Goal: Task Accomplishment & Management: Manage account settings

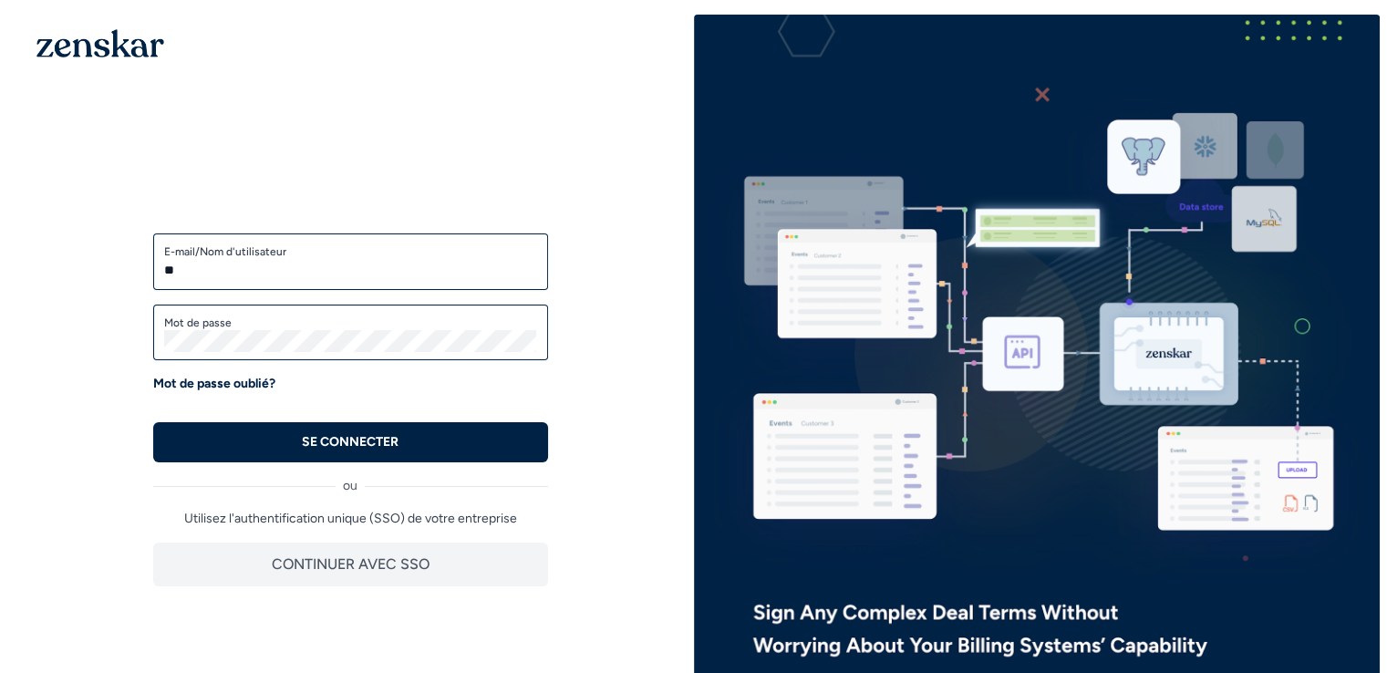
type input "**********"
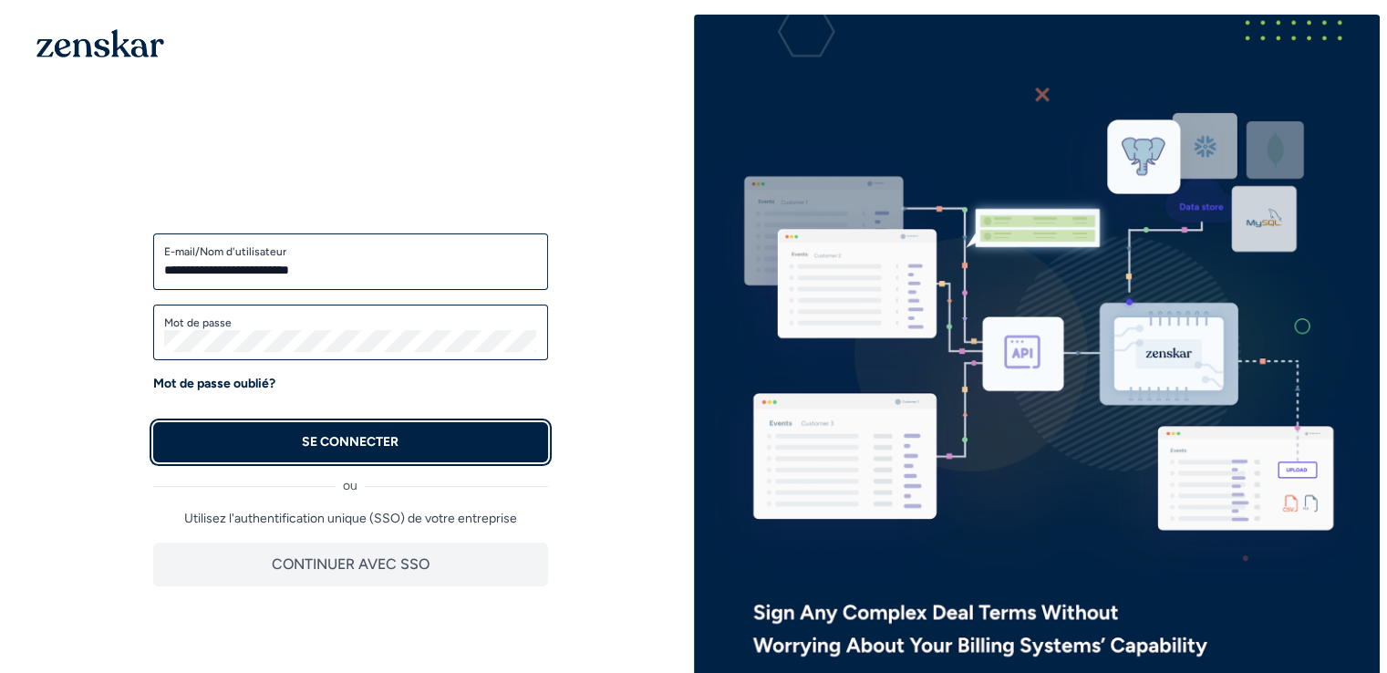
click at [373, 429] on button "SE CONNECTER" at bounding box center [350, 442] width 395 height 40
